Goal: Browse casually

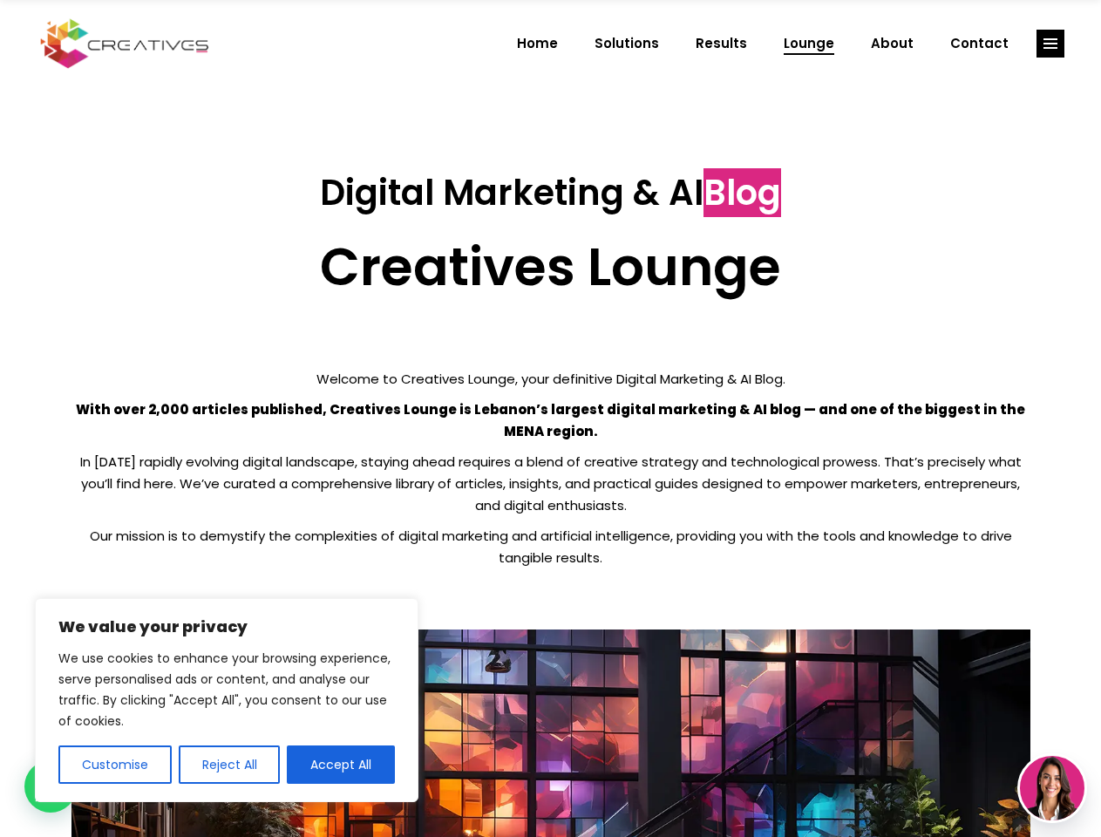
click at [550, 419] on p "With over 2,000 articles published, Creatives Lounge is Lebanon’s largest digit…" at bounding box center [551, 421] width 959 height 44
click at [114, 765] on button "Customise" at bounding box center [114, 765] width 113 height 38
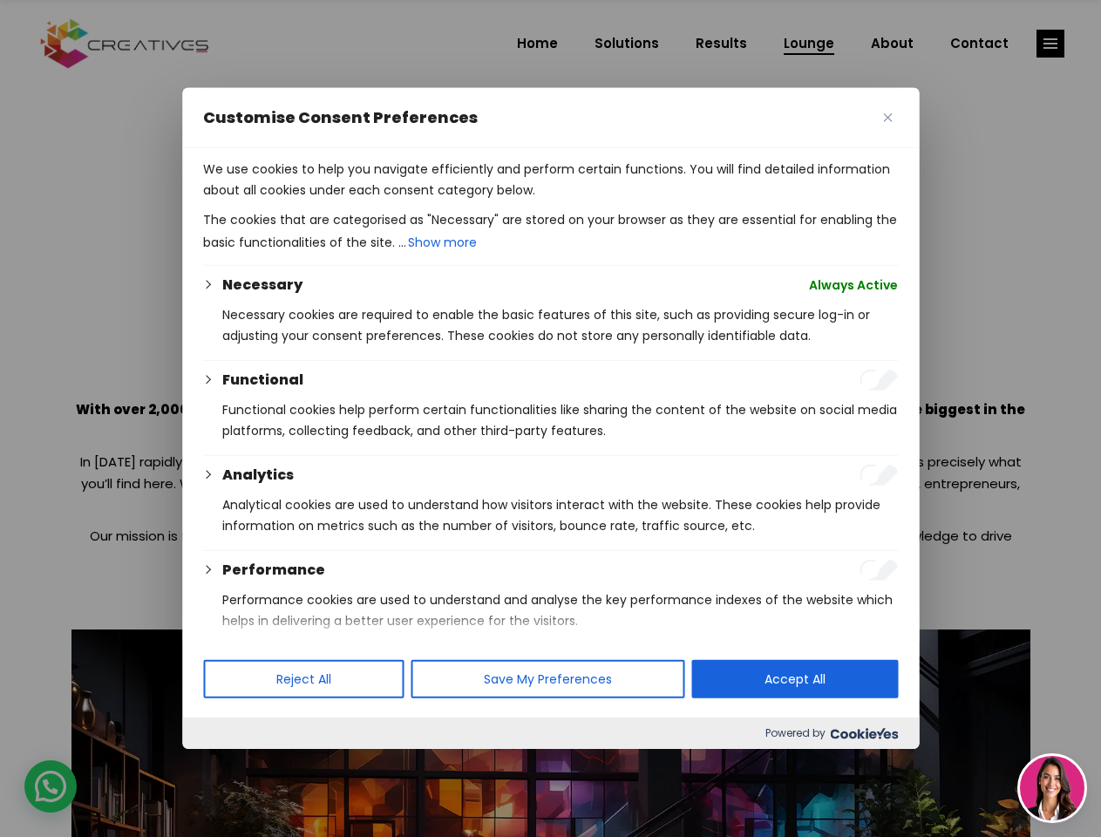
click at [228, 765] on div at bounding box center [550, 418] width 1101 height 837
click at [341, 201] on p "We use cookies to help you navigate efficiently and perform certain functions. …" at bounding box center [550, 180] width 695 height 42
click at [1051, 44] on div at bounding box center [550, 418] width 1101 height 837
click at [1053, 788] on img at bounding box center [1052, 788] width 65 height 65
